Goal: Task Accomplishment & Management: Use online tool/utility

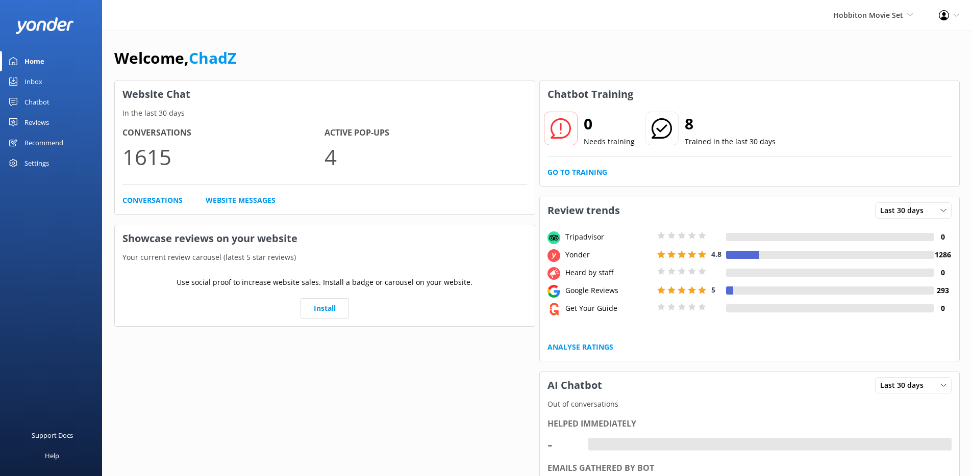
click at [37, 82] on div "Inbox" at bounding box center [33, 81] width 18 height 20
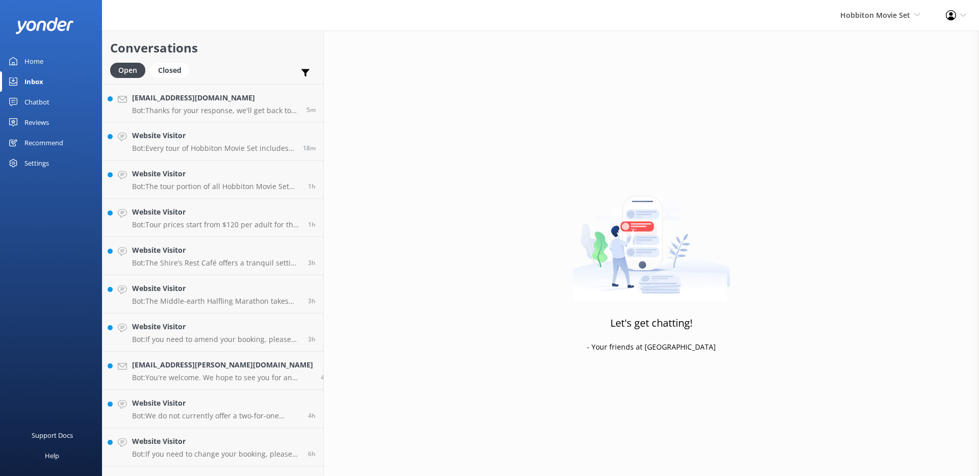
click at [53, 237] on div "Home Inbox Chatbot Content Products Chat Logs Website Widget Pop-up messages Re…" at bounding box center [51, 119] width 102 height 238
click at [32, 99] on div "Chatbot" at bounding box center [36, 102] width 25 height 20
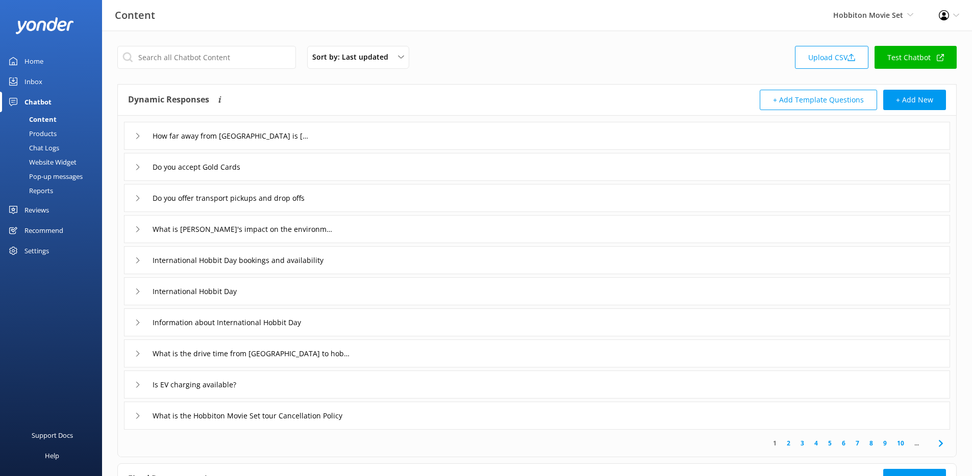
click at [55, 165] on div "Website Widget" at bounding box center [41, 162] width 70 height 14
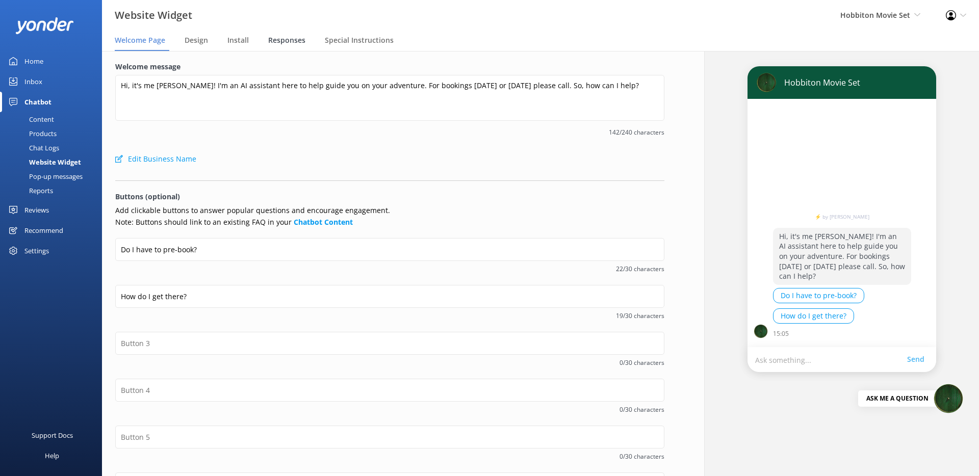
click at [274, 40] on span "Responses" at bounding box center [286, 40] width 37 height 10
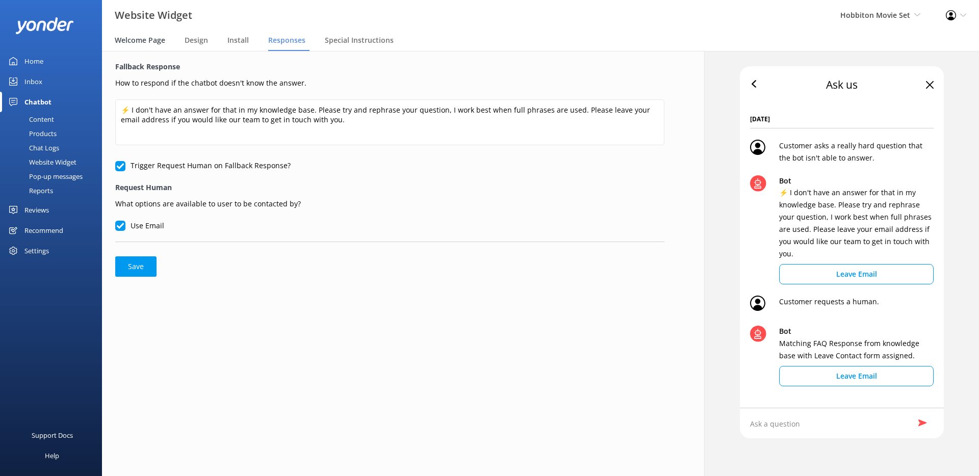
click at [156, 42] on span "Welcome Page" at bounding box center [140, 40] width 50 height 10
